Goal: Find specific page/section: Find specific page/section

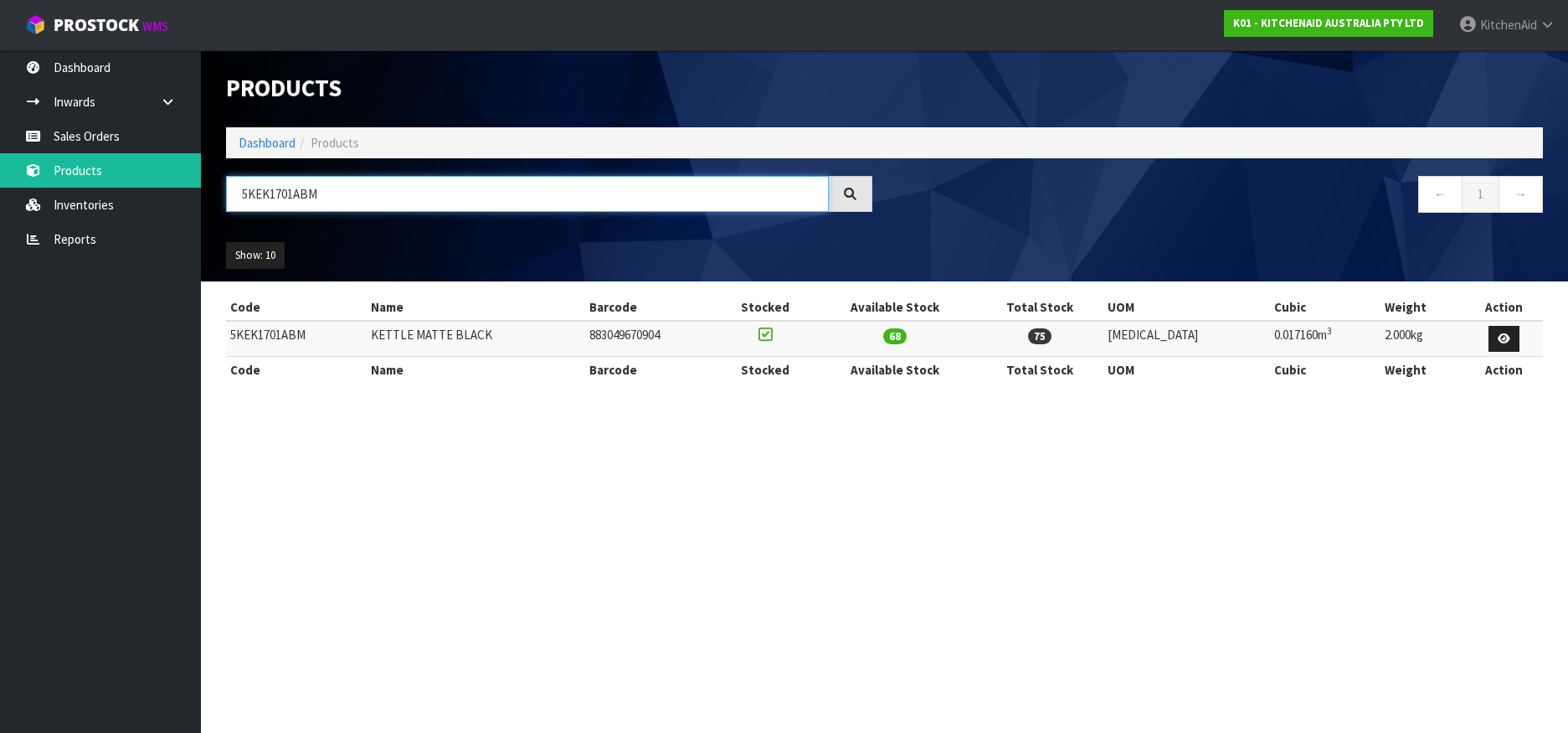
click at [272, 188] on input "5KEK1701ABM" at bounding box center [528, 194] width 603 height 36
paste input "AC"
click at [287, 190] on input "5KEK1701AAC" at bounding box center [528, 194] width 603 height 36
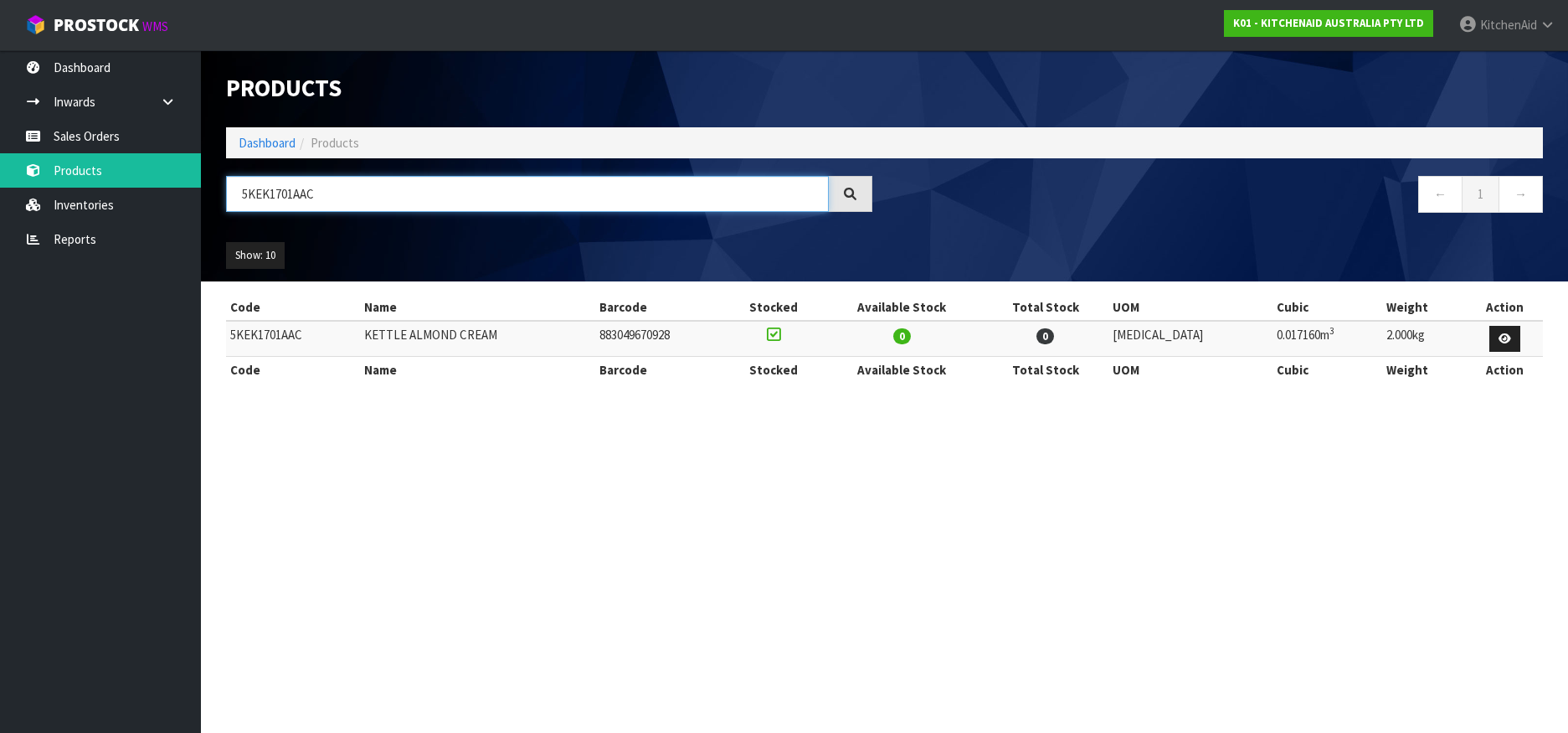
paste input "MT4109"
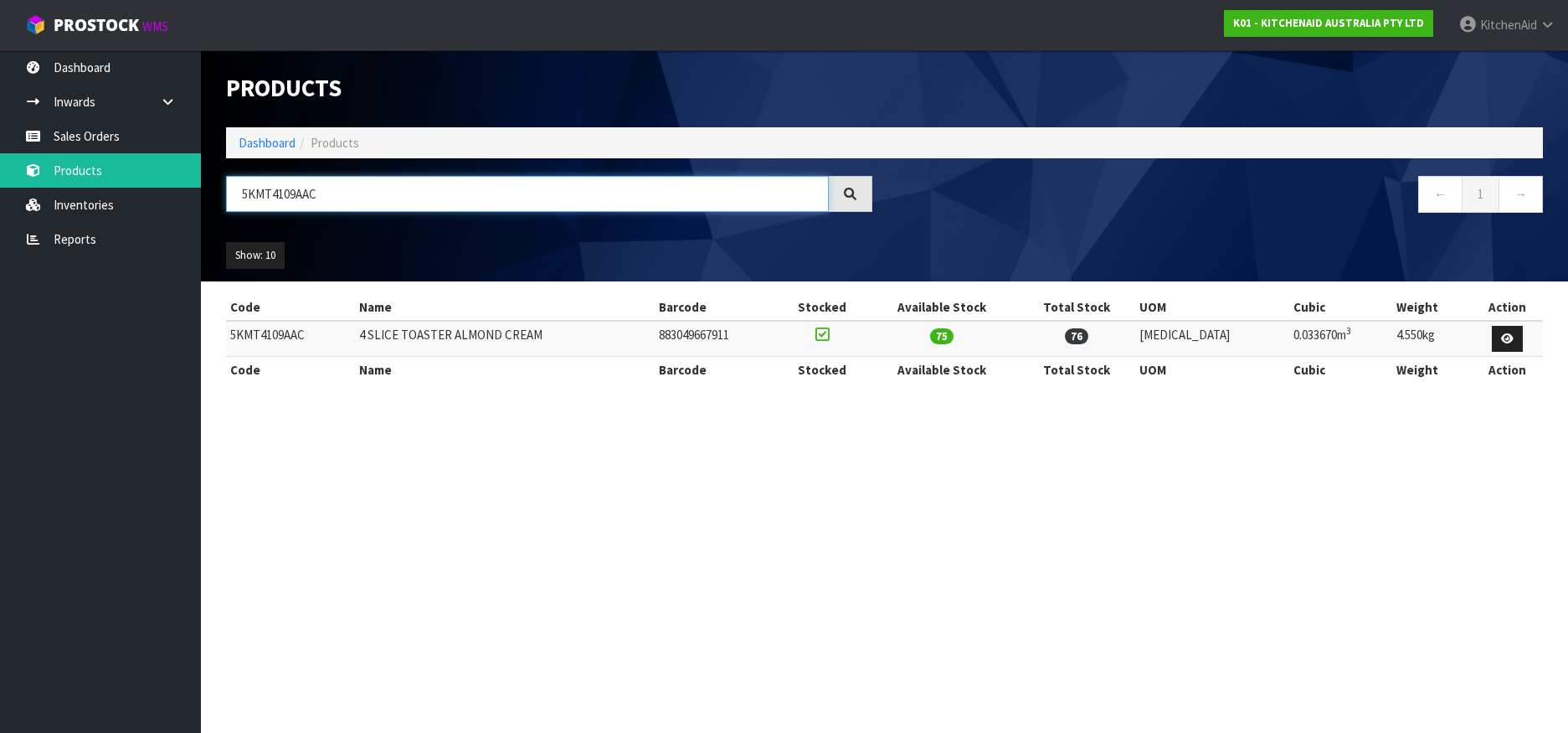
click at [271, 199] on input "5KMT4109AAC" at bounding box center [528, 194] width 603 height 36
paste input "PL"
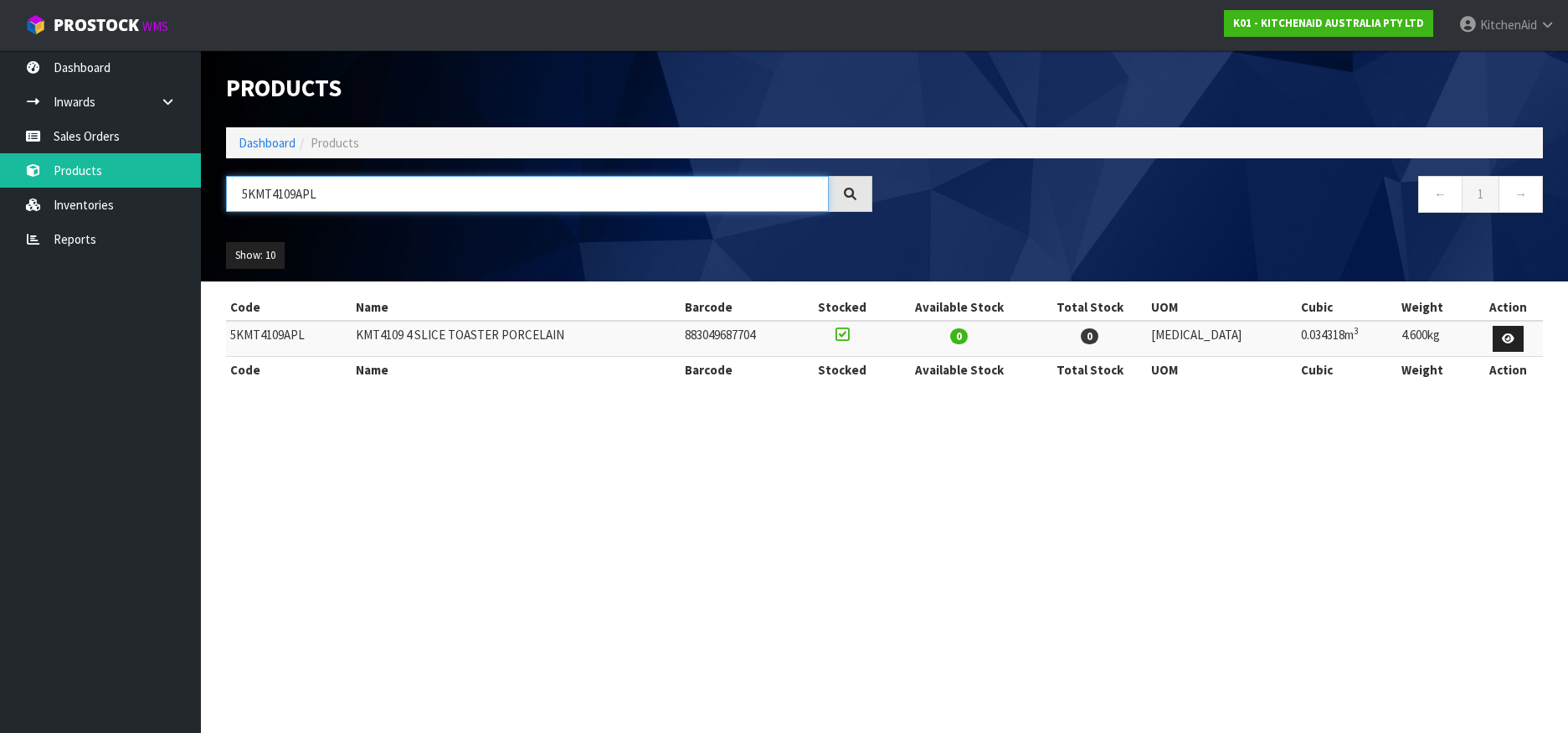
type input "5KMT4109APL"
